Goal: Browse casually

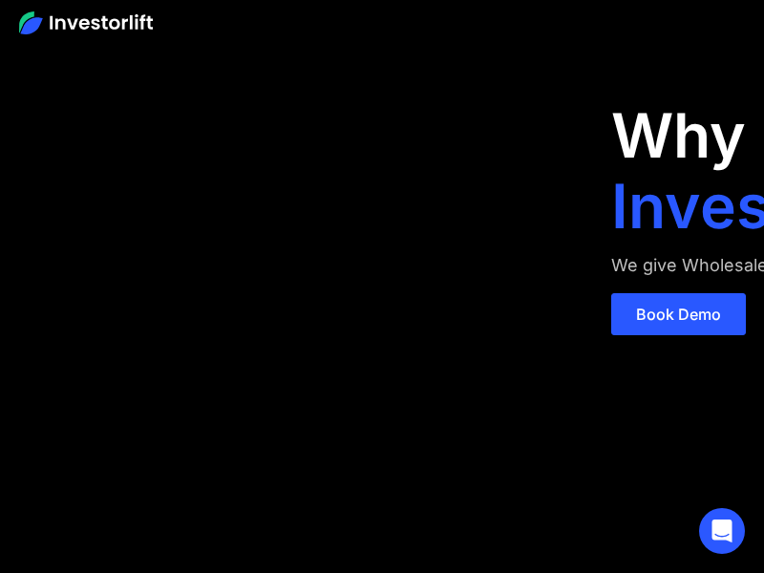
scroll to position [115, 0]
